Goal: Task Accomplishment & Management: Use online tool/utility

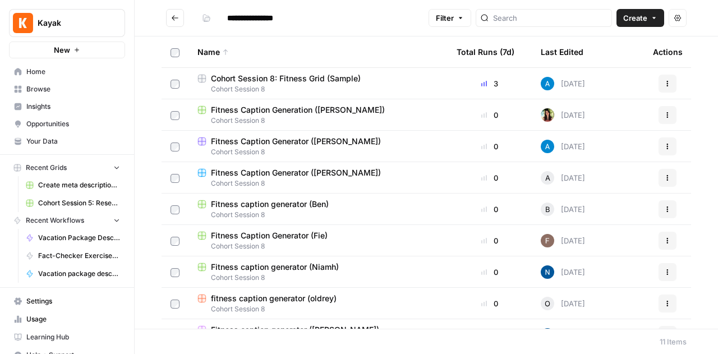
click at [647, 14] on button "Create" at bounding box center [640, 18] width 48 height 18
click at [354, 31] on header "**********" at bounding box center [426, 18] width 583 height 36
click at [323, 76] on span "Cohort Session 8: Fitness Grid (Sample)" at bounding box center [286, 78] width 150 height 11
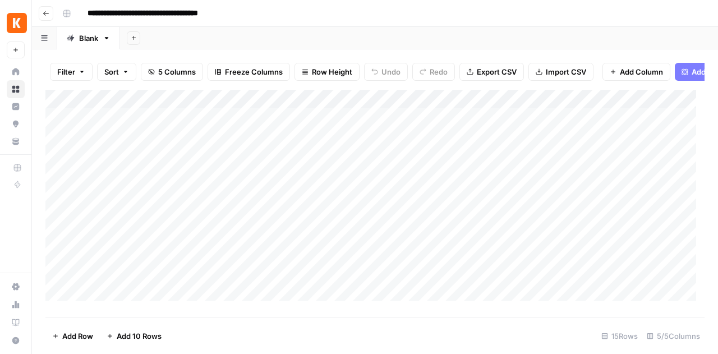
click at [459, 123] on div "Add Column" at bounding box center [374, 199] width 659 height 219
click at [606, 126] on div "Add Column" at bounding box center [374, 199] width 659 height 219
click at [589, 126] on div "Add Column" at bounding box center [374, 199] width 659 height 219
